Goal: Find specific page/section: Find specific page/section

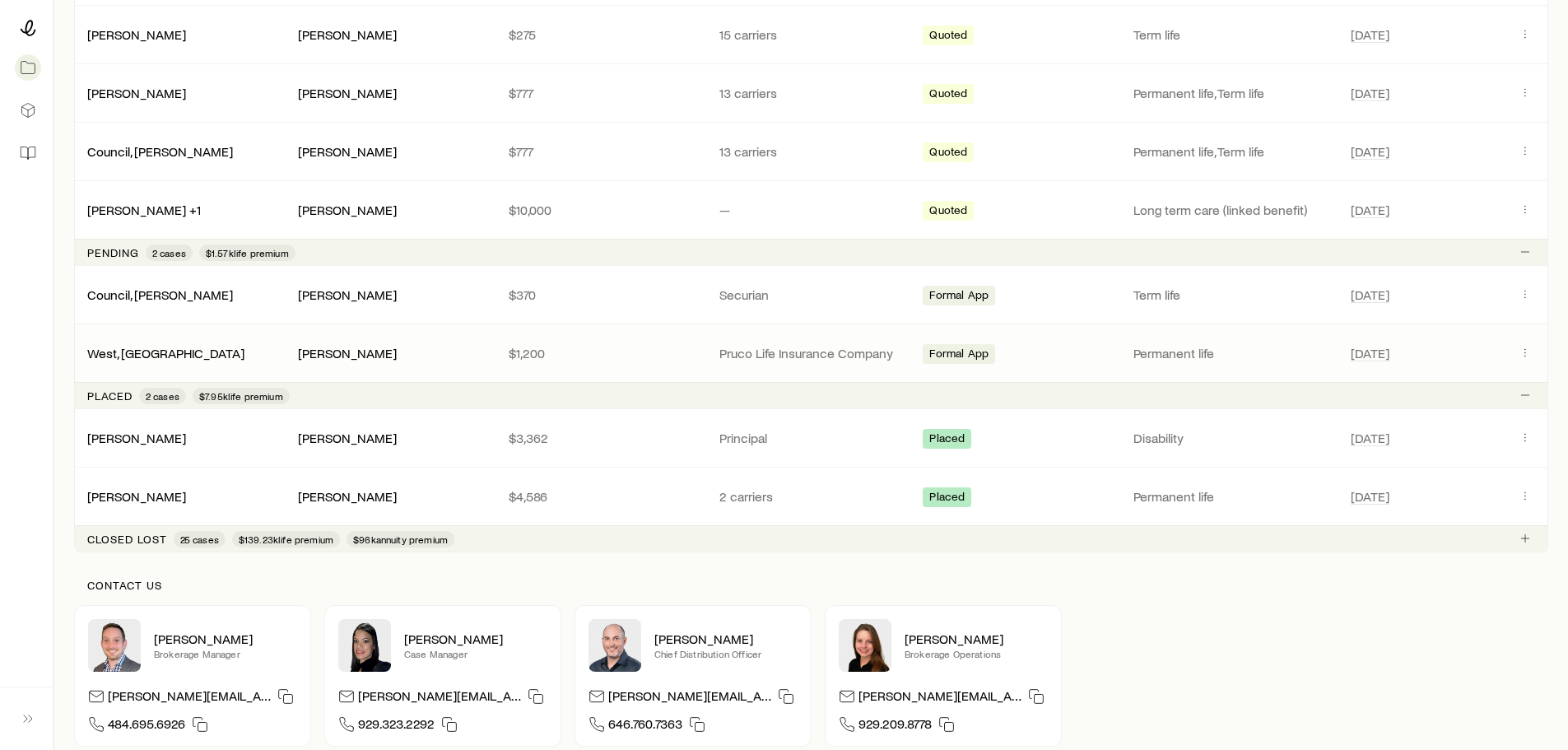
scroll to position [494, 0]
click at [209, 354] on div "West, [GEOGRAPHIC_DATA]" at bounding box center [178, 352] width 210 height 17
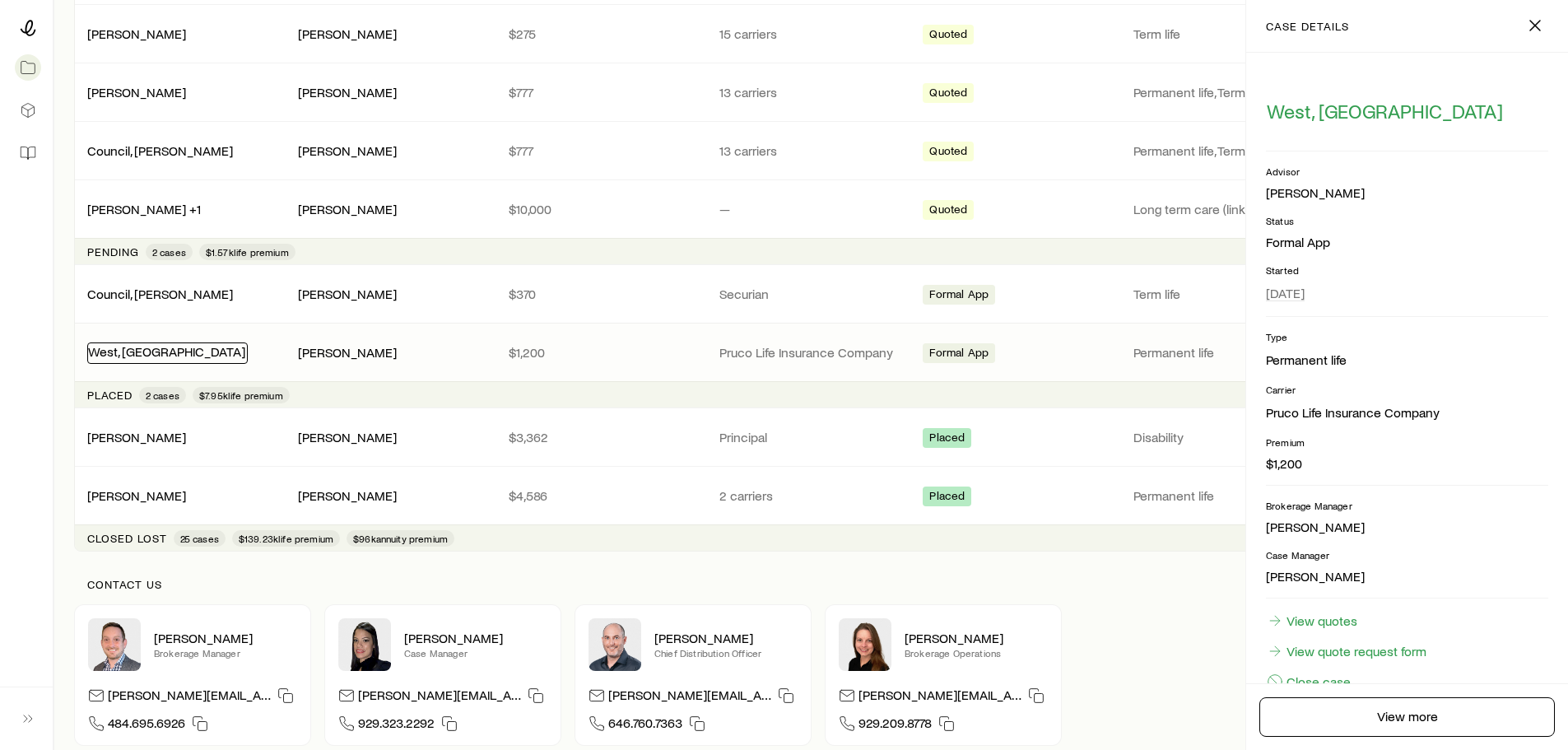
click at [164, 348] on link "West, [GEOGRAPHIC_DATA]" at bounding box center [166, 351] width 157 height 16
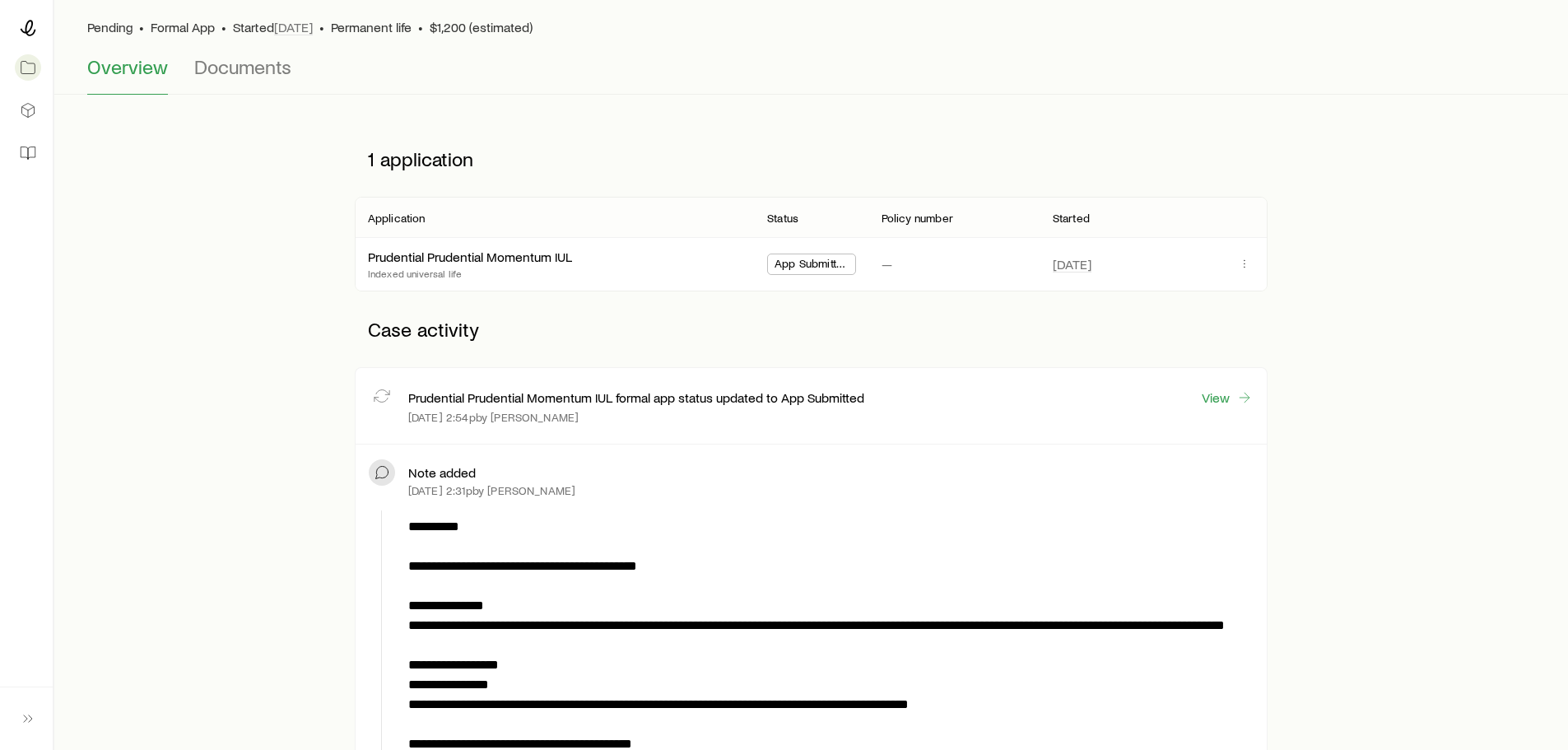
scroll to position [165, 0]
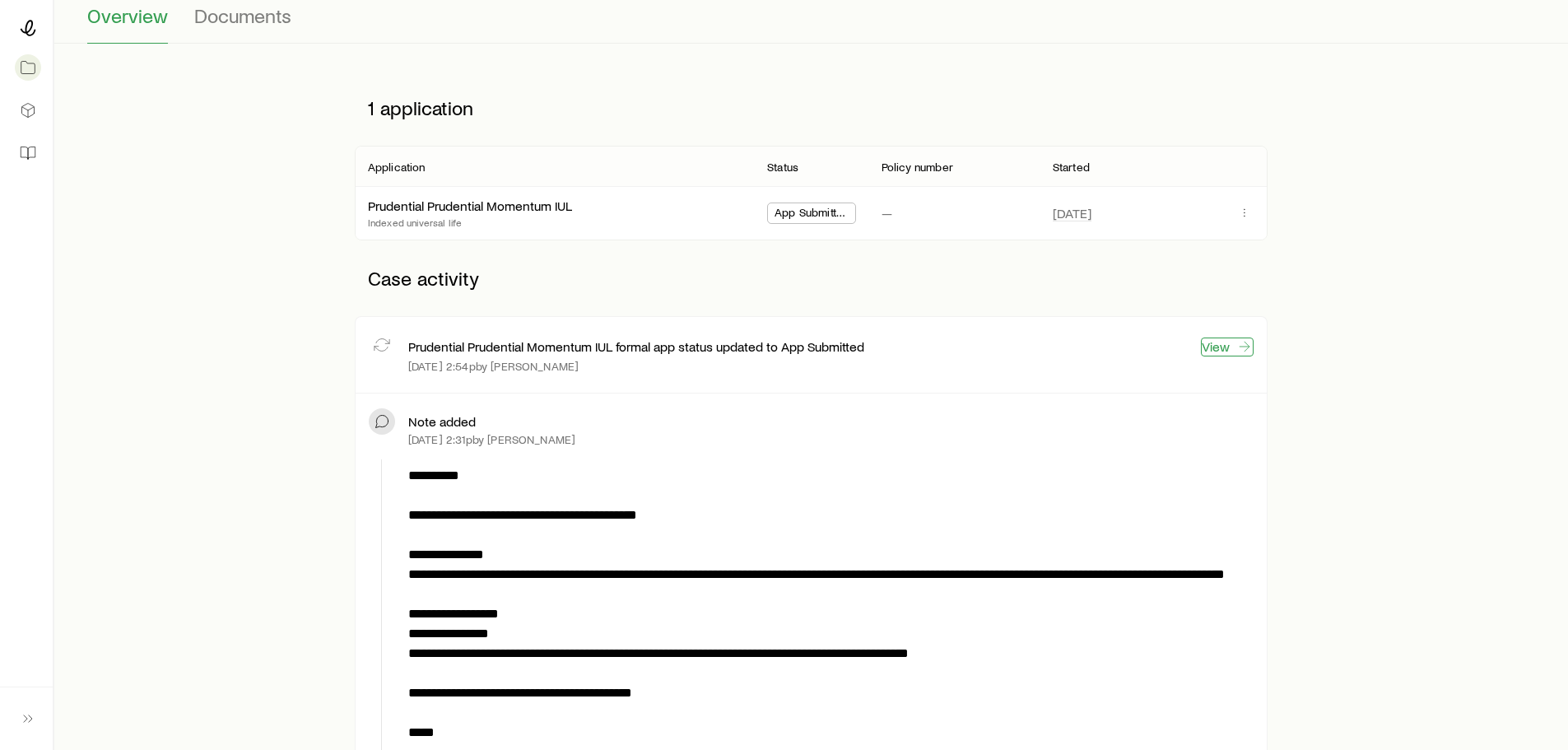
click at [1236, 342] on icon at bounding box center [1244, 346] width 17 height 17
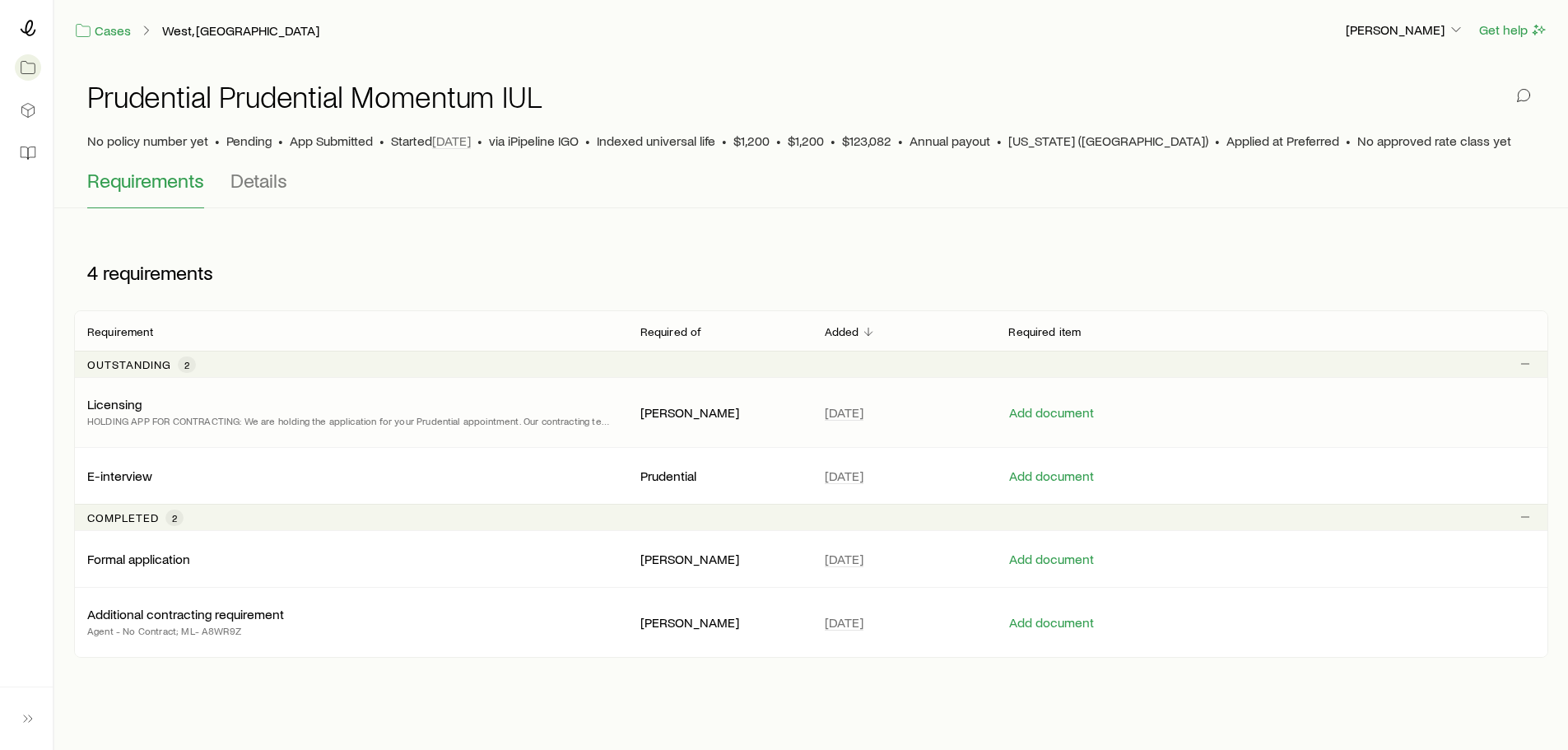
click at [574, 425] on p "HOLDING APP FOR CONTRACTING: We are holding the application for your Prudential…" at bounding box center [351, 421] width 527 height 17
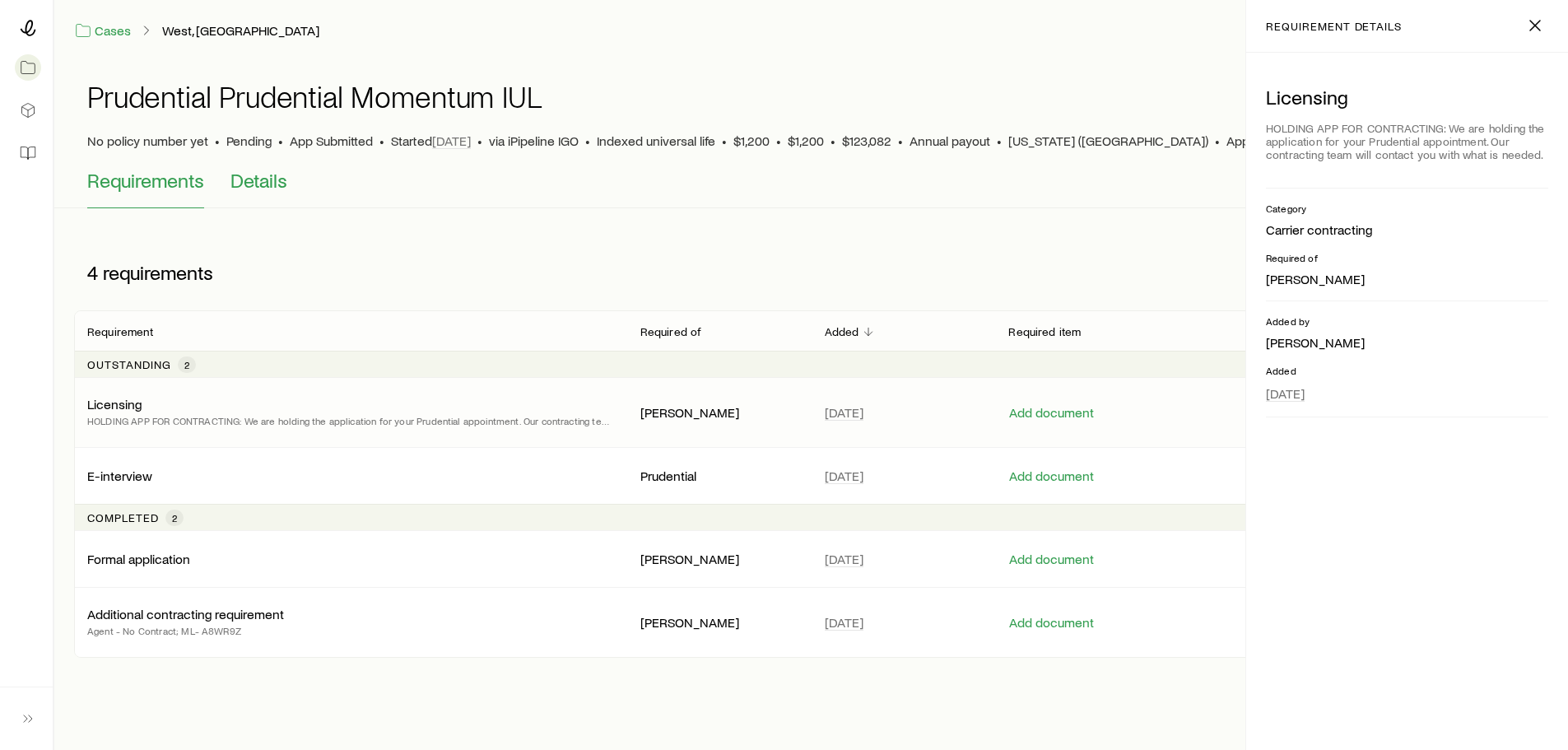
click at [265, 185] on span "Details" at bounding box center [259, 180] width 57 height 23
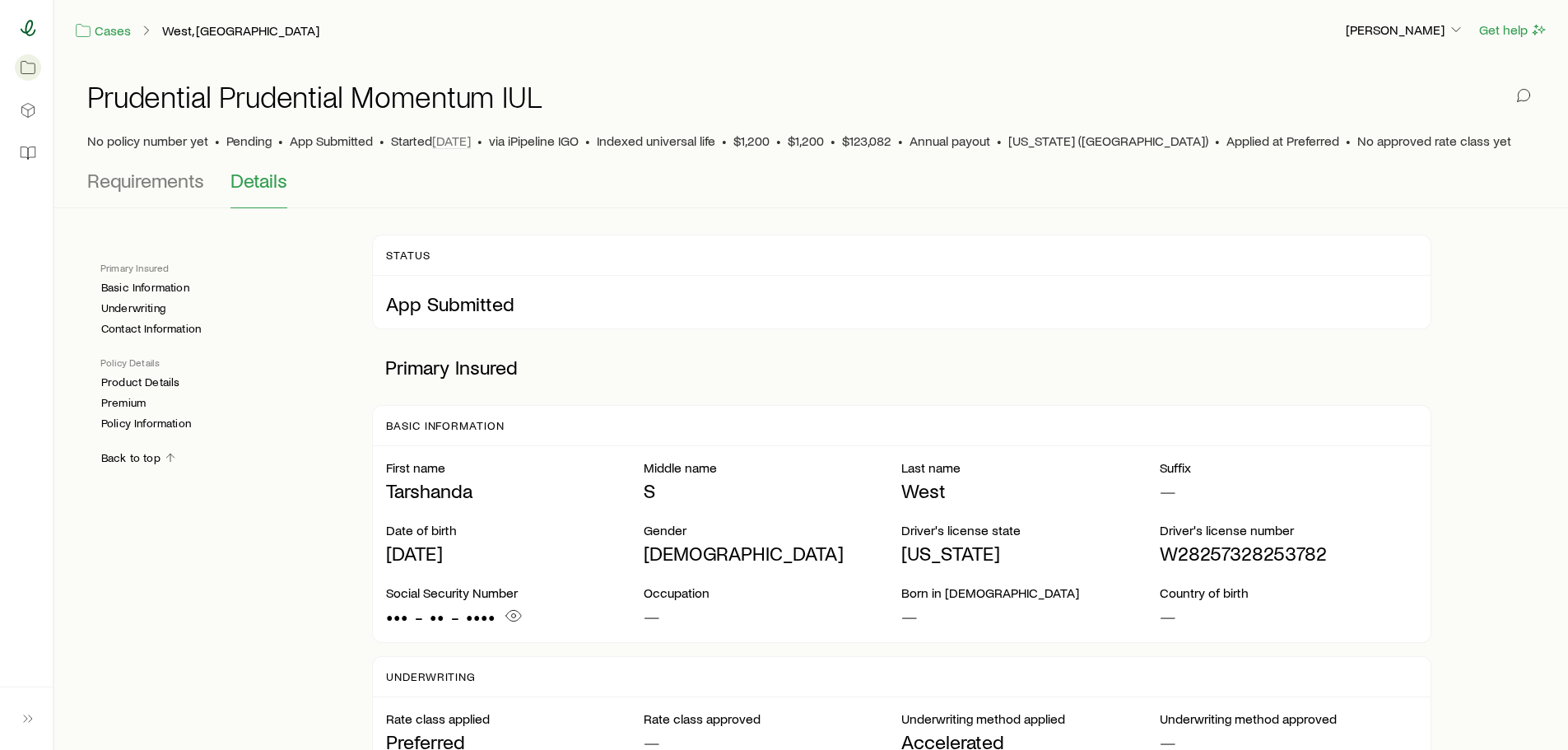
click at [32, 28] on icon at bounding box center [28, 28] width 16 height 17
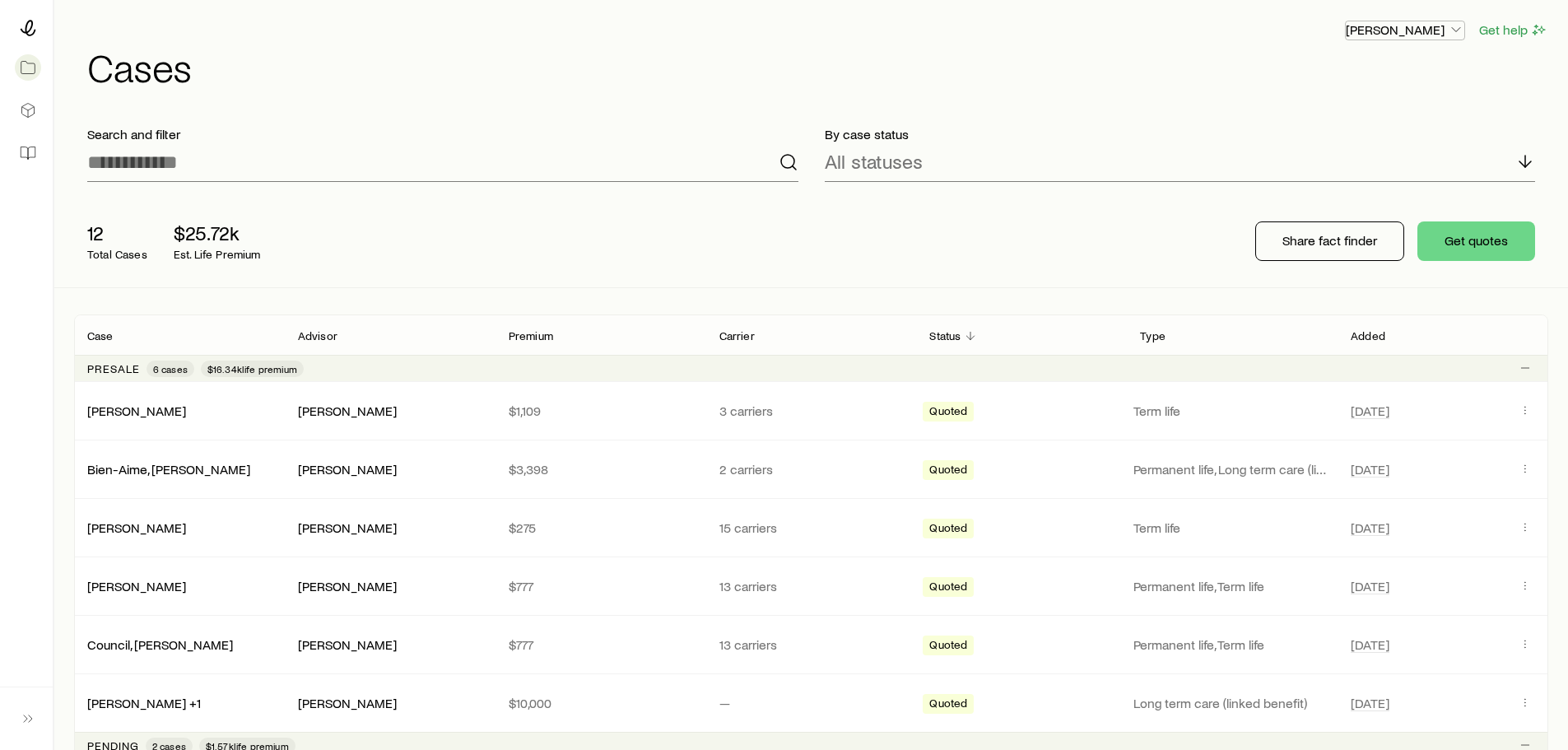
click at [1453, 32] on icon "button" at bounding box center [1456, 29] width 17 height 17
click at [1328, 69] on span "Licenses and contracts" at bounding box center [1372, 75] width 135 height 17
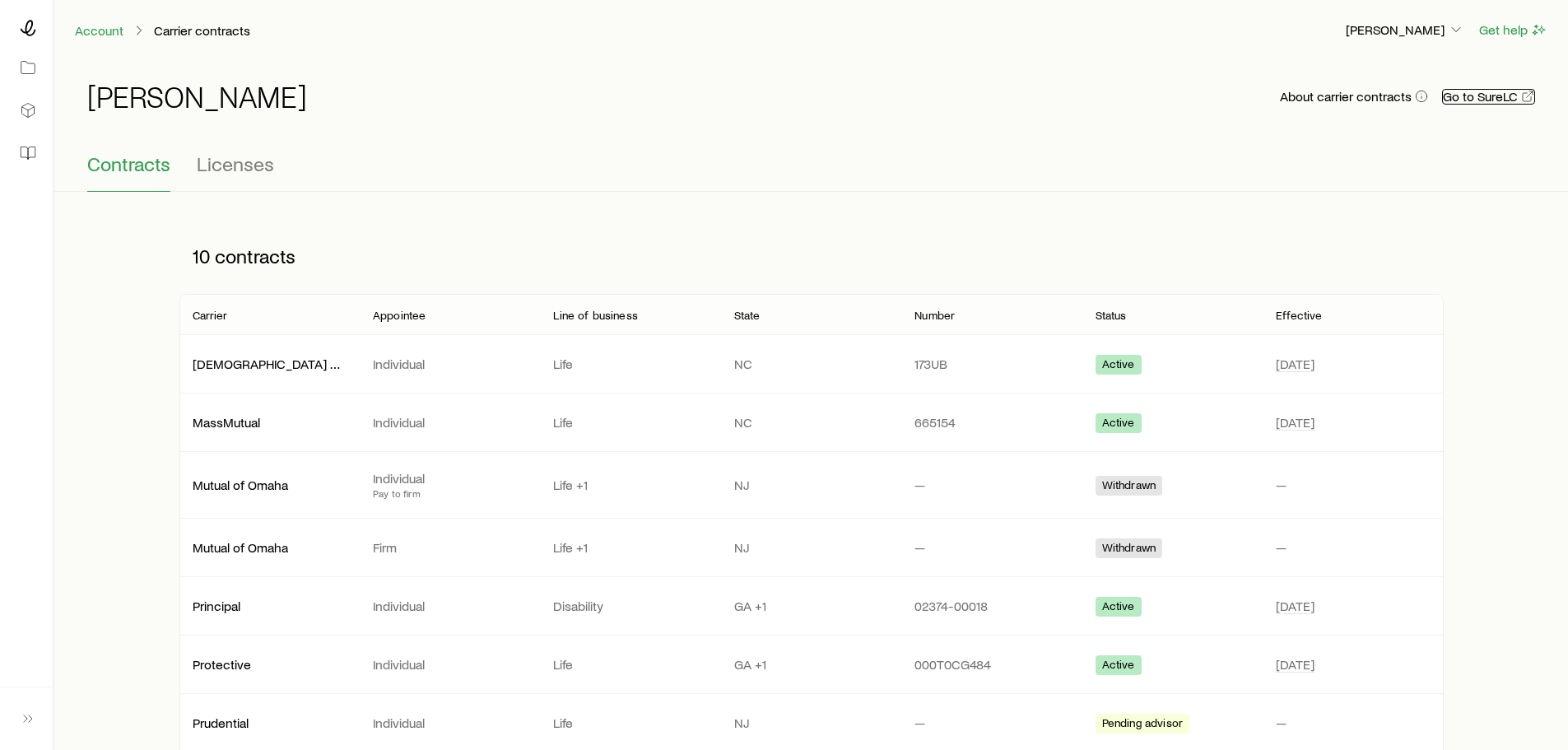
click at [1490, 97] on link "Go to SureLC" at bounding box center [1488, 97] width 93 height 16
click at [25, 28] on icon at bounding box center [28, 28] width 17 height 17
